Goal: Information Seeking & Learning: Learn about a topic

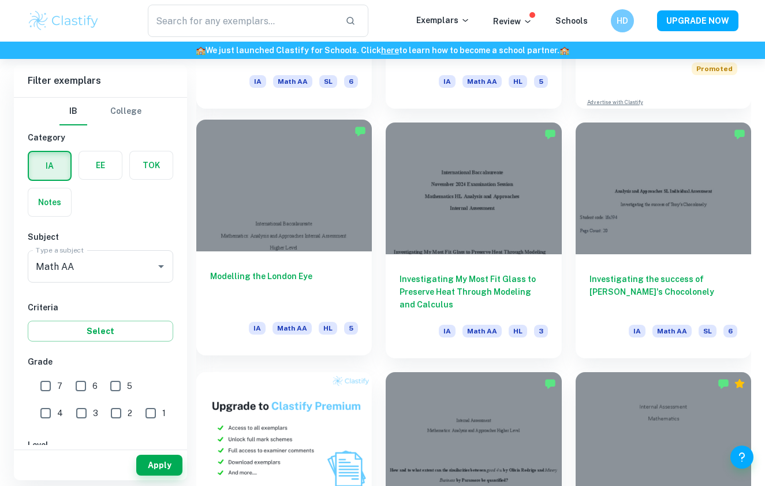
scroll to position [517, 0]
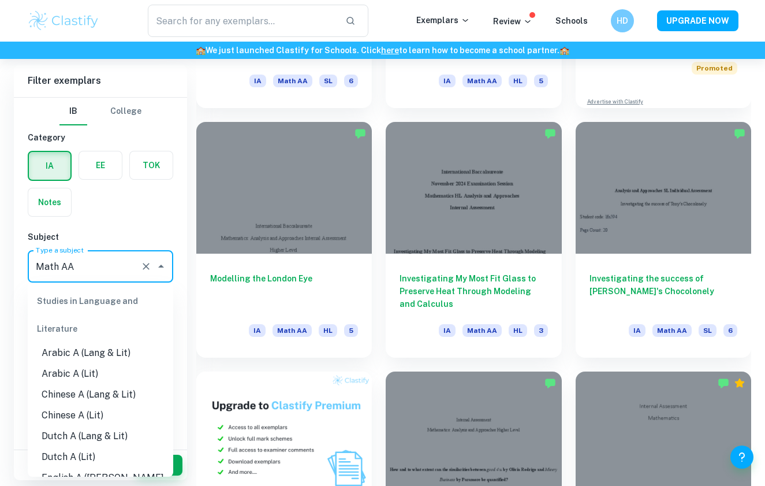
click at [133, 273] on input "Math AA" at bounding box center [84, 266] width 103 height 22
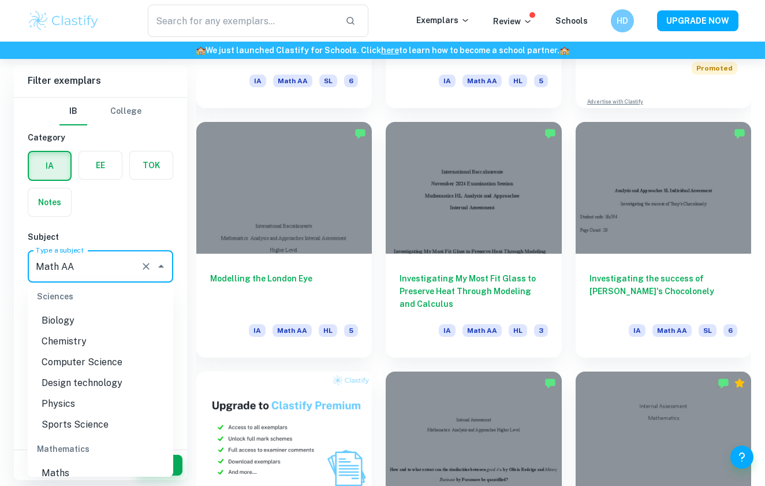
click at [135, 222] on div "IB College Category IA EE TOK Notes Subject Type a subject Math AA Type a subje…" at bounding box center [100, 432] width 173 height 668
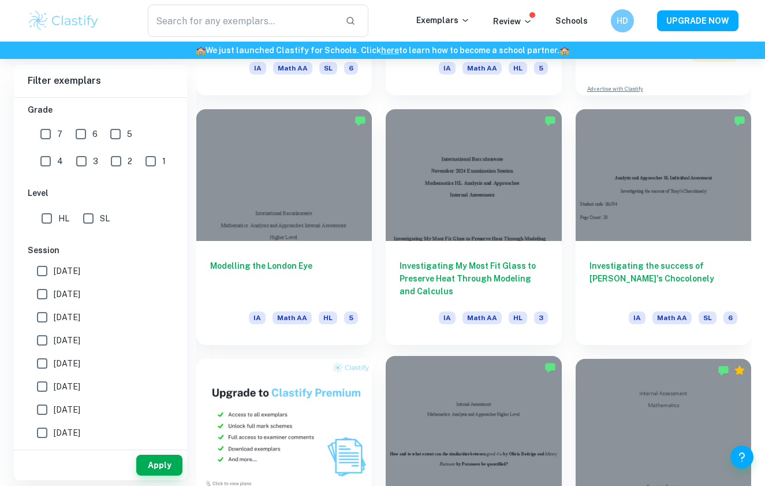
scroll to position [522, 0]
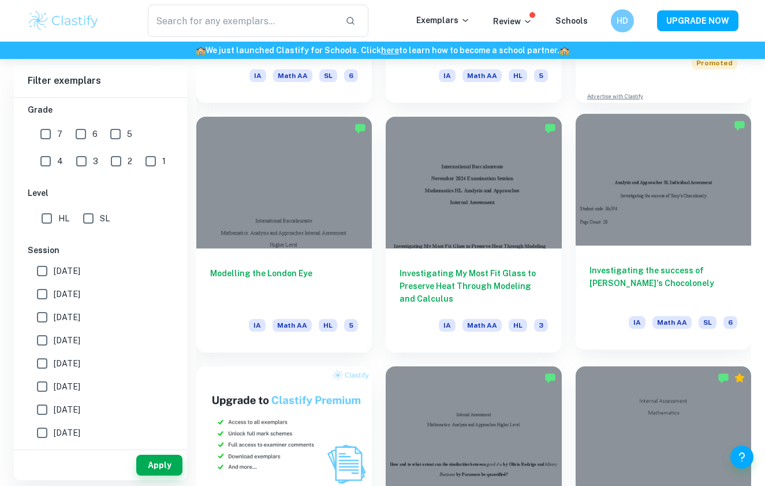
click at [664, 253] on div "Investigating the success of [PERSON_NAME]'s Chocolonely IA Math AA SL 6" at bounding box center [664, 298] width 176 height 104
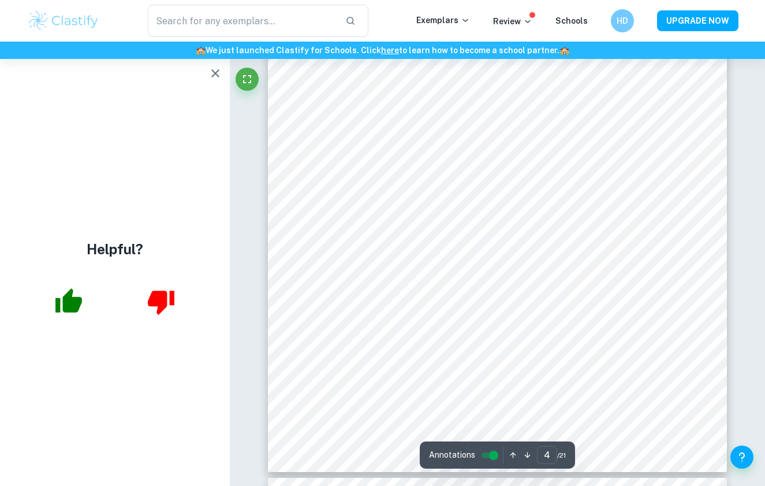
scroll to position [2363, 0]
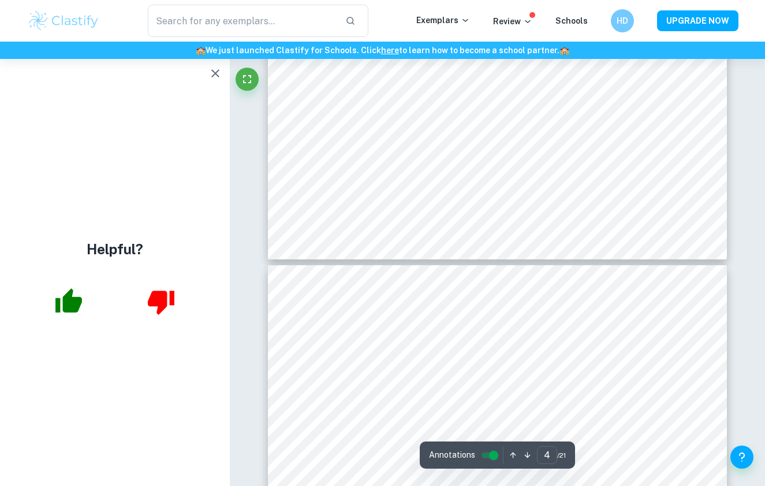
type input "5"
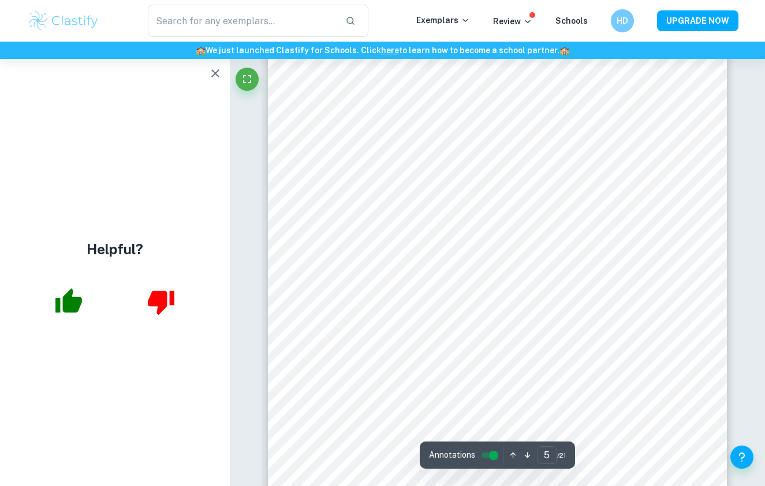
scroll to position [2804, 0]
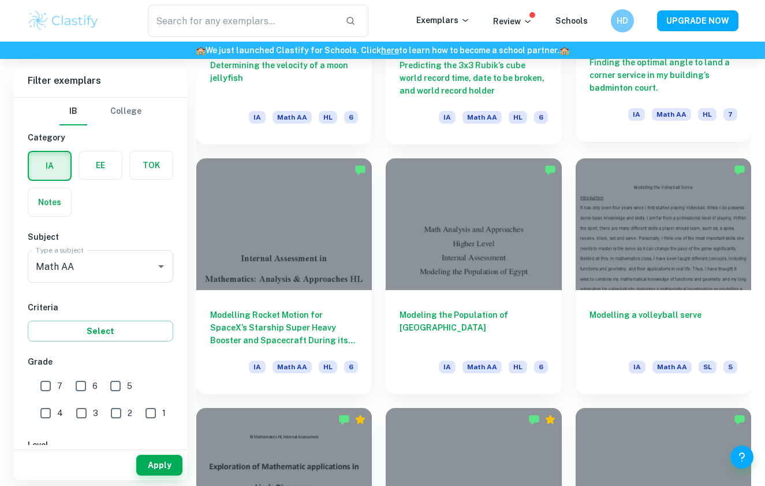
scroll to position [2454, 0]
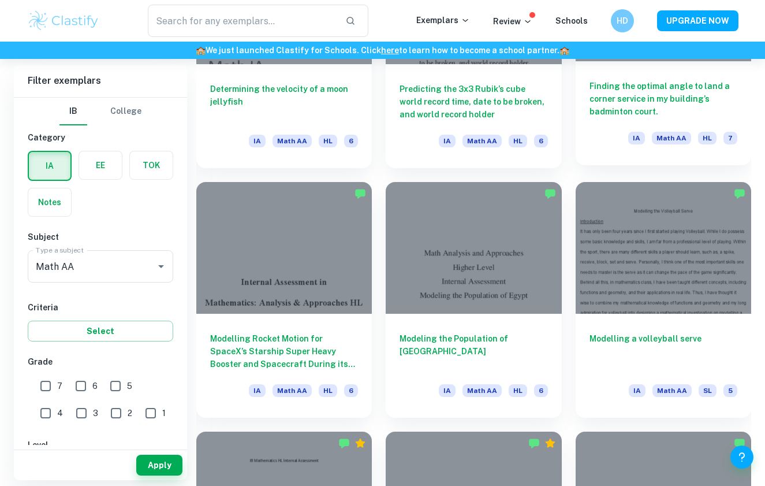
click at [659, 77] on div "Finding the optimal angle to land a corner service in my building’s badminton c…" at bounding box center [664, 113] width 176 height 104
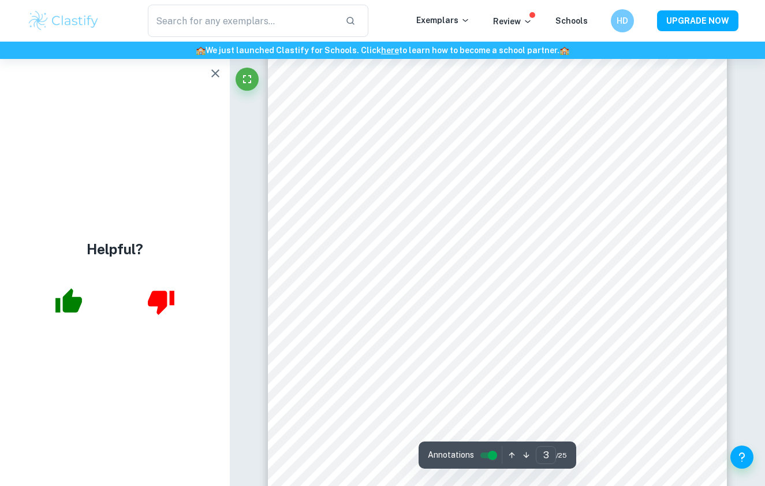
scroll to position [1522, 0]
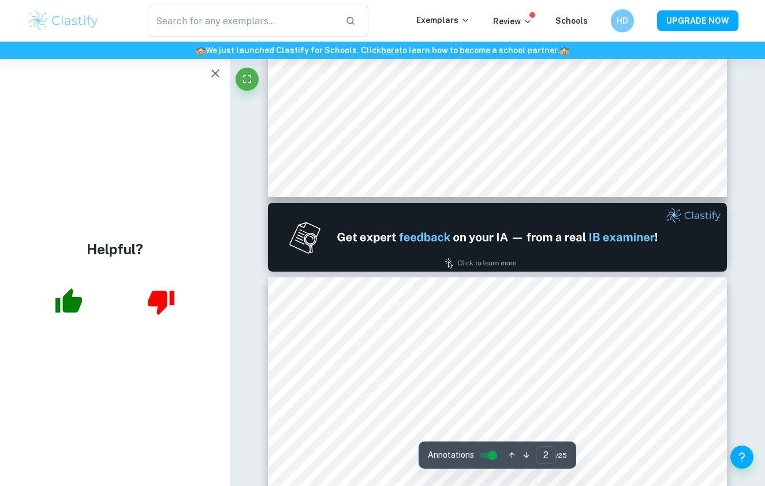
type input "1"
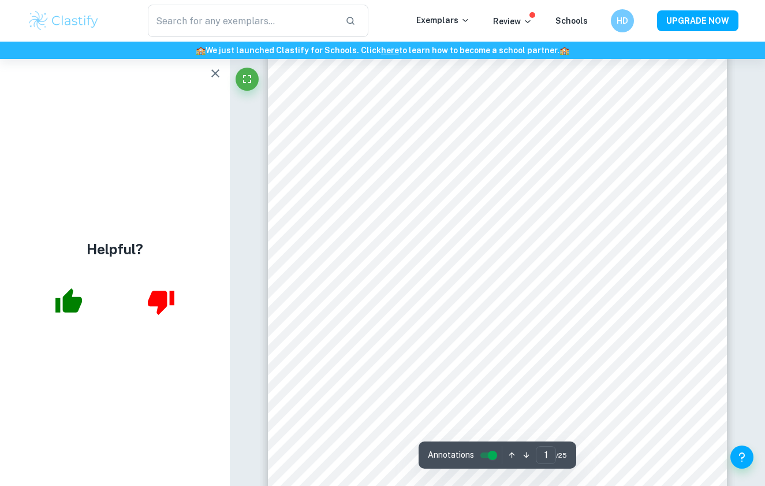
scroll to position [280, 0]
